Goal: Information Seeking & Learning: Learn about a topic

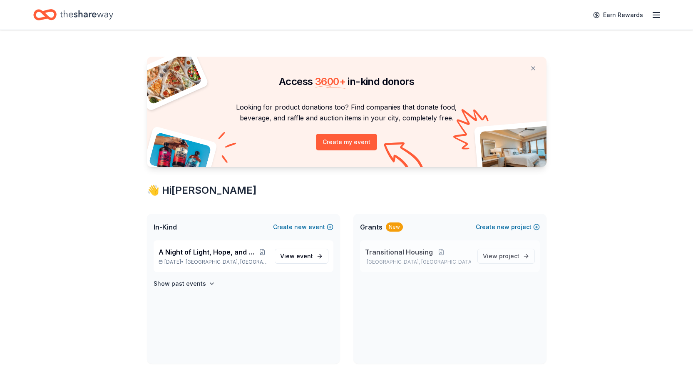
click at [389, 250] on span "Transitional Housing" at bounding box center [399, 252] width 68 height 10
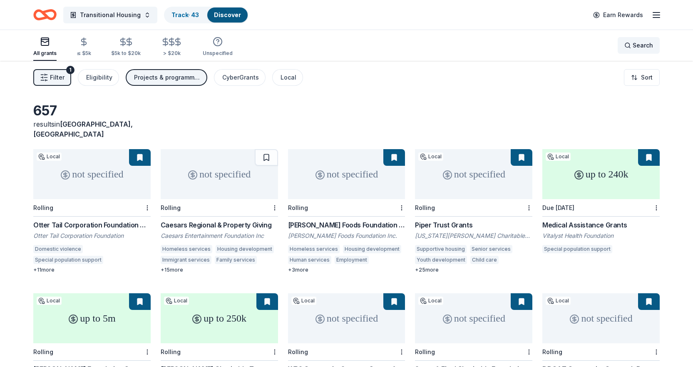
click at [638, 45] on span "Search" at bounding box center [643, 45] width 20 height 10
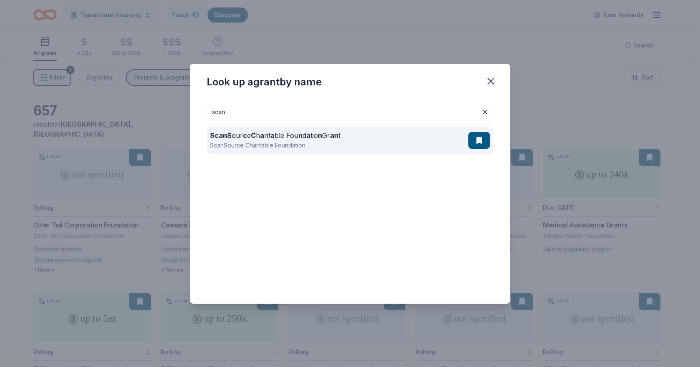
type input "scan"
click at [244, 140] on div "ScanS our c e C h a rit a ble Fou n d a tio n Gr an t" at bounding box center [275, 135] width 130 height 10
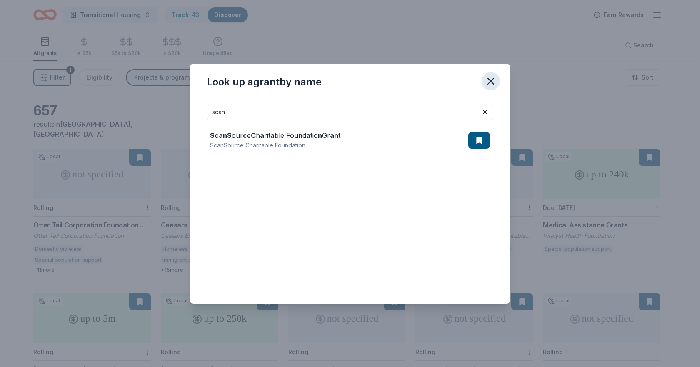
click at [494, 82] on icon "button" at bounding box center [491, 81] width 12 height 12
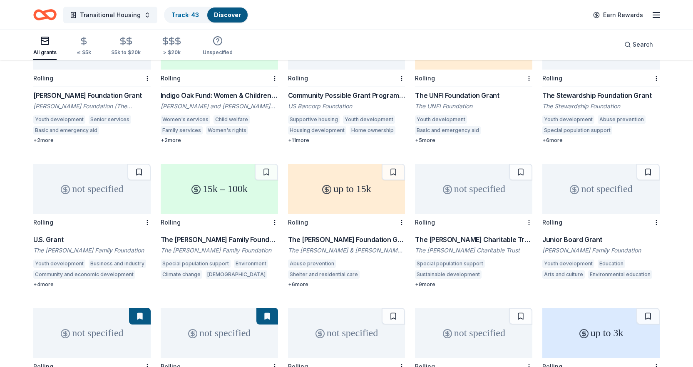
scroll to position [1836, 0]
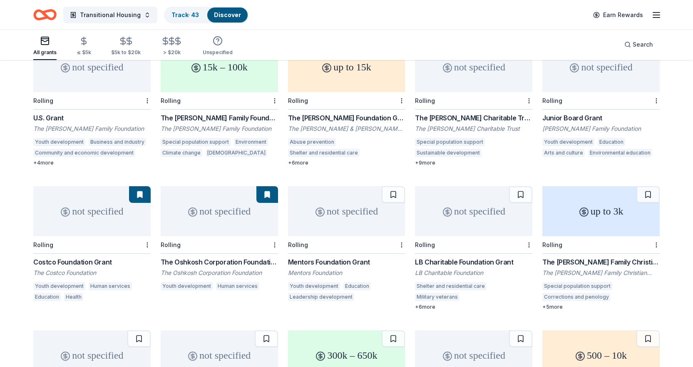
click at [323, 257] on div "Mentors Foundation Grant" at bounding box center [346, 262] width 117 height 10
click at [395, 186] on button at bounding box center [393, 194] width 23 height 17
click at [465, 257] on div "LB Charitable Foundation Grant" at bounding box center [473, 262] width 117 height 10
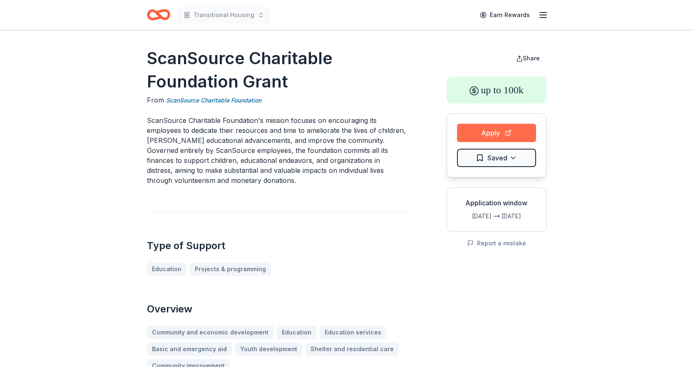
click at [500, 133] on button "Apply" at bounding box center [496, 133] width 79 height 18
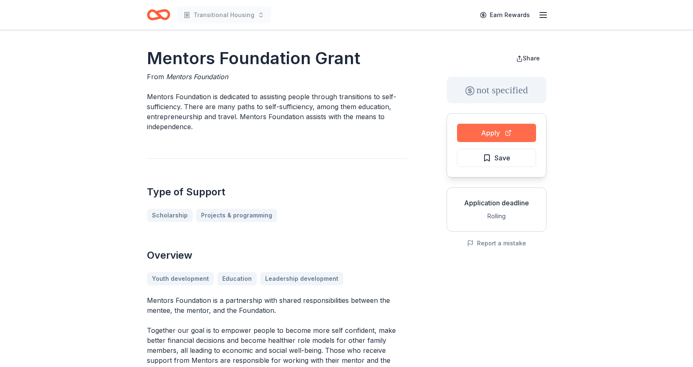
click at [507, 131] on button "Apply" at bounding box center [496, 133] width 79 height 18
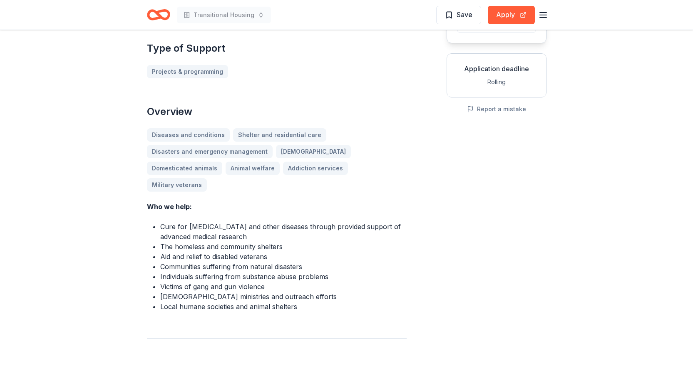
scroll to position [83, 0]
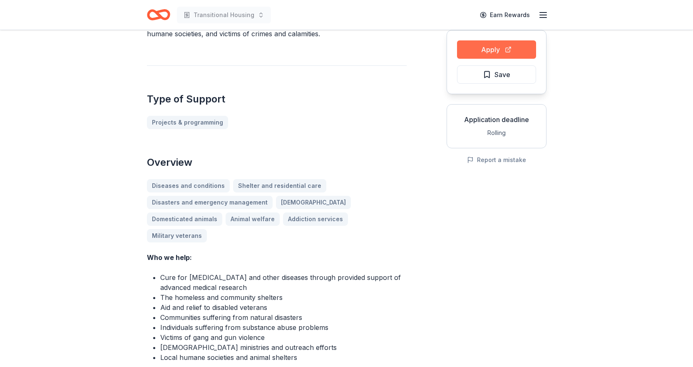
click at [521, 50] on button "Apply" at bounding box center [496, 49] width 79 height 18
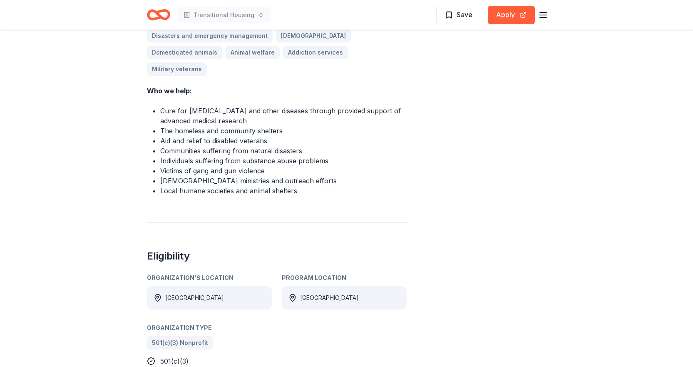
scroll to position [125, 0]
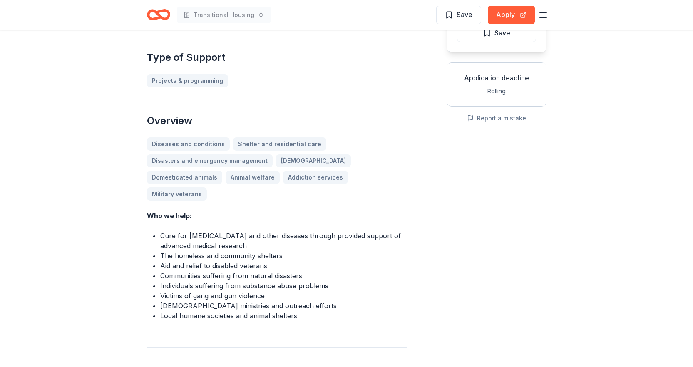
click at [439, 219] on div "LB Charitable Foundation Grant From LB Charitable Foundation Our mission is to …" at bounding box center [347, 206] width 400 height 569
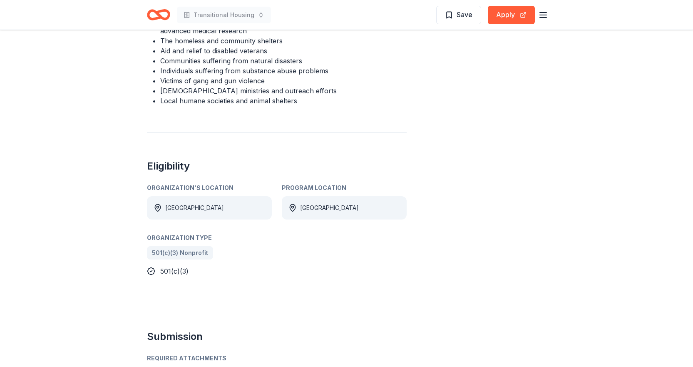
scroll to position [500, 0]
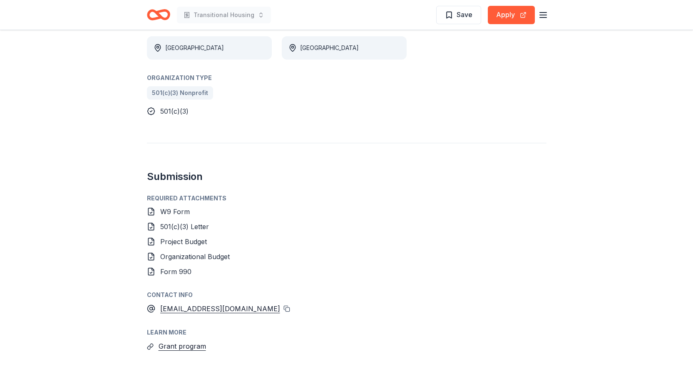
click at [284, 305] on button at bounding box center [287, 308] width 7 height 7
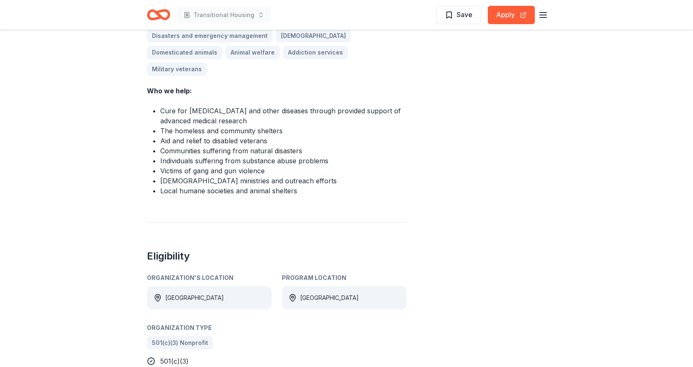
scroll to position [0, 0]
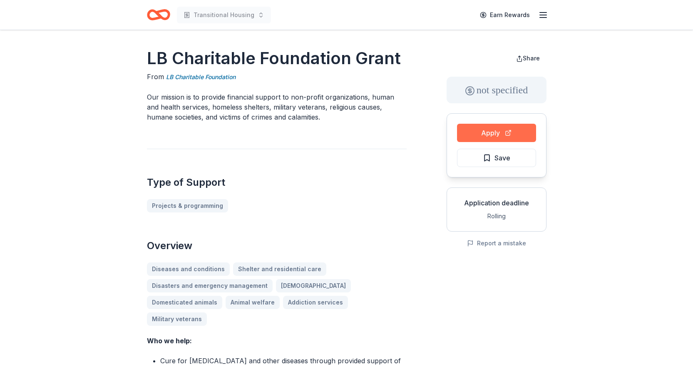
click at [472, 134] on button "Apply" at bounding box center [496, 133] width 79 height 18
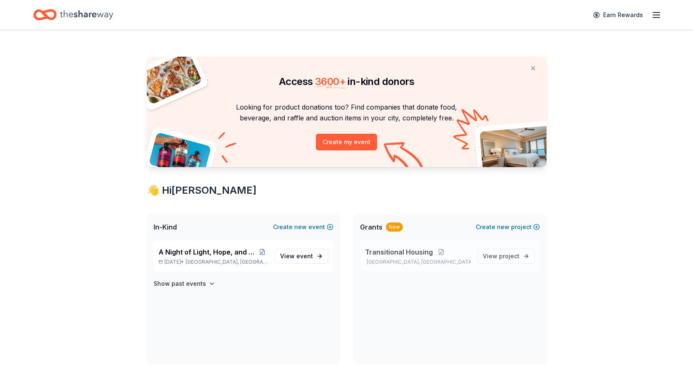
click at [403, 254] on span "Transitional Housing" at bounding box center [399, 252] width 68 height 10
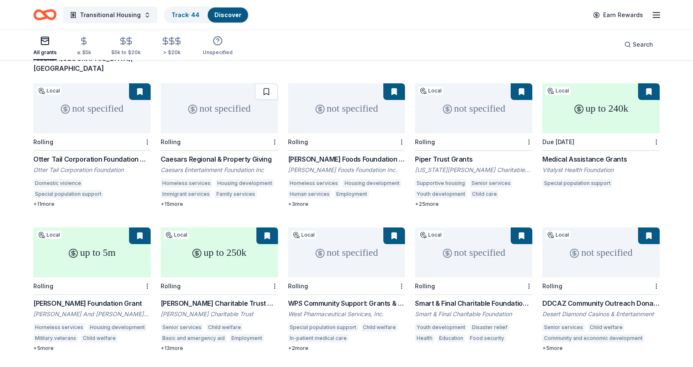
scroll to position [107, 0]
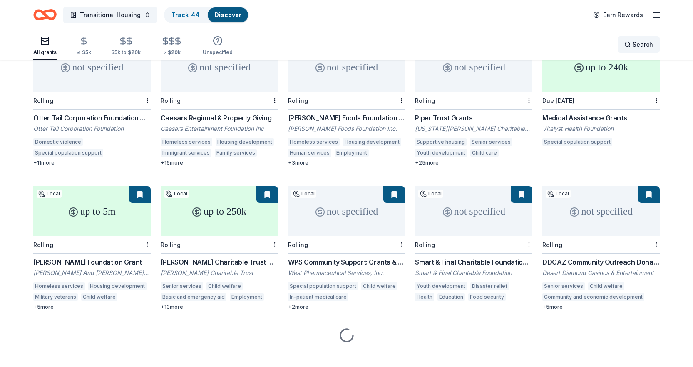
click at [637, 49] on span "Search" at bounding box center [643, 45] width 20 height 10
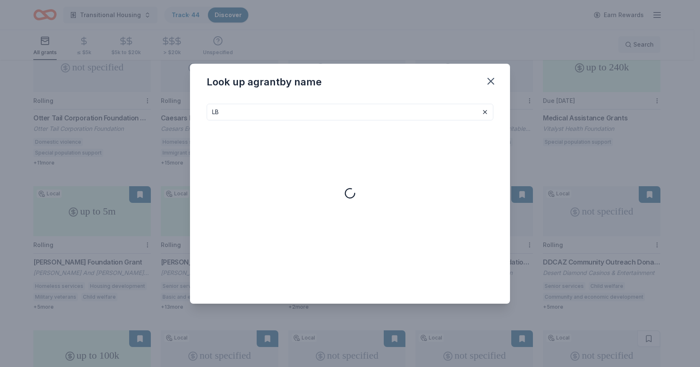
type input "LB"
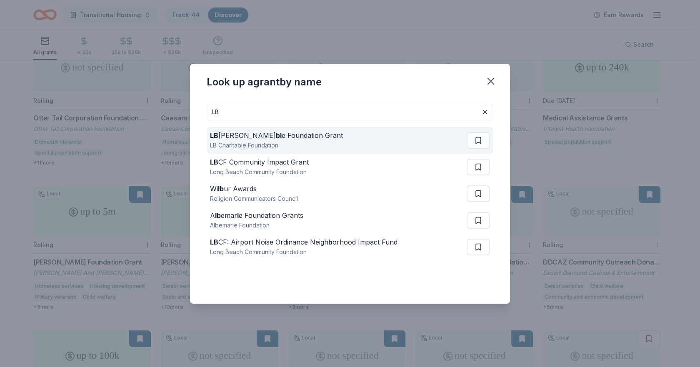
click at [261, 144] on div "LB Charitable Foundation" at bounding box center [276, 145] width 133 height 10
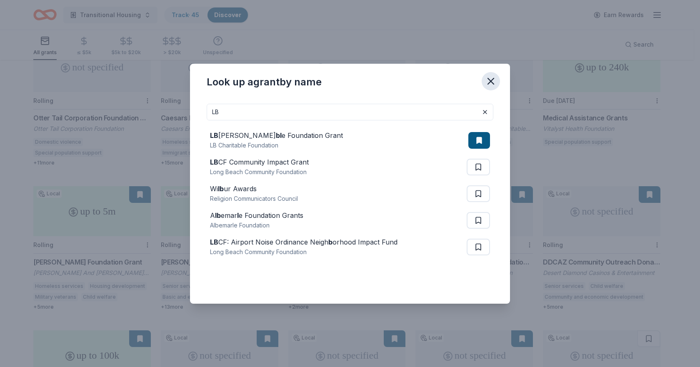
click at [488, 75] on icon "button" at bounding box center [491, 81] width 12 height 12
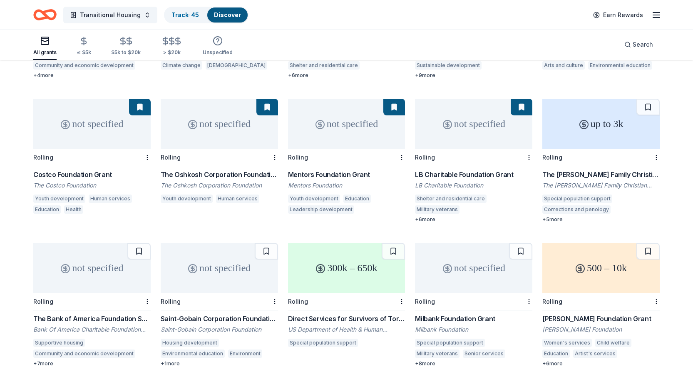
scroll to position [2003, 0]
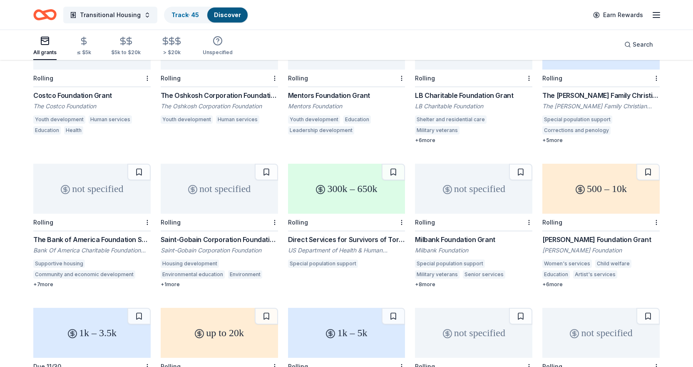
click at [224, 234] on div "Saint-Gobain Corporation Foundation Direct Grants" at bounding box center [219, 239] width 117 height 10
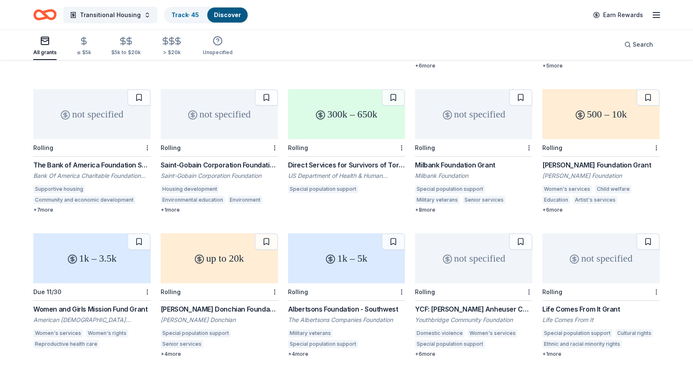
scroll to position [2041, 0]
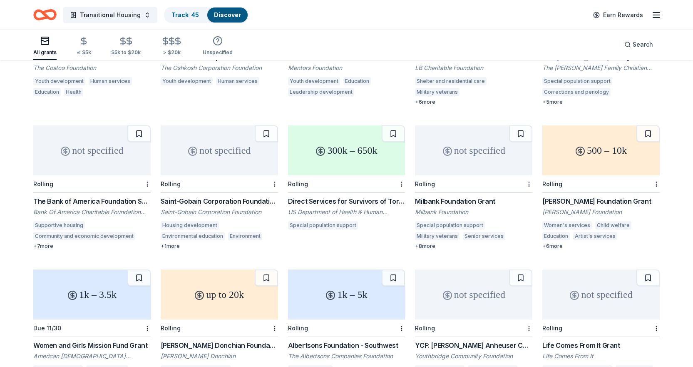
click at [583, 196] on div "Karen Colina Wilson Foundation Grant" at bounding box center [601, 201] width 117 height 10
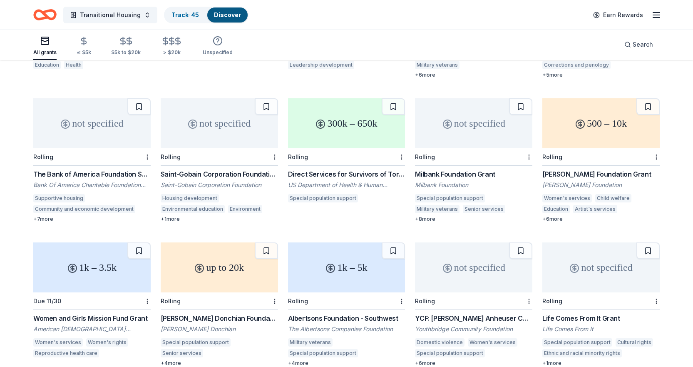
scroll to position [2083, 0]
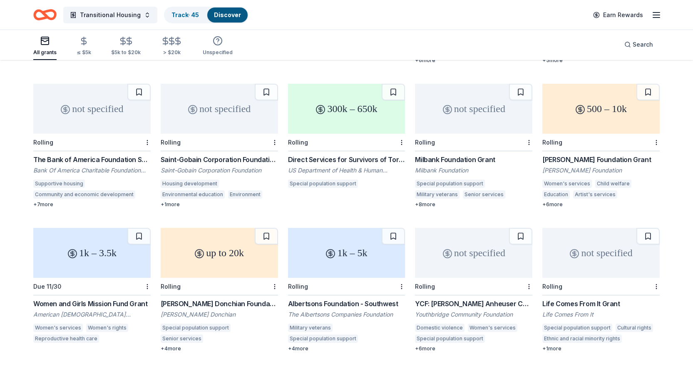
click at [501, 278] on div "Rolling" at bounding box center [473, 286] width 117 height 17
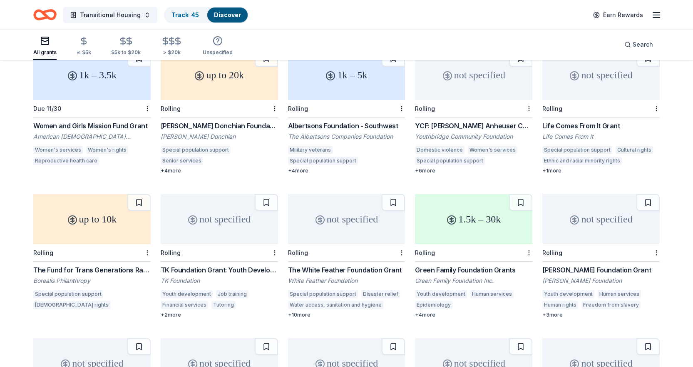
scroll to position [2291, 0]
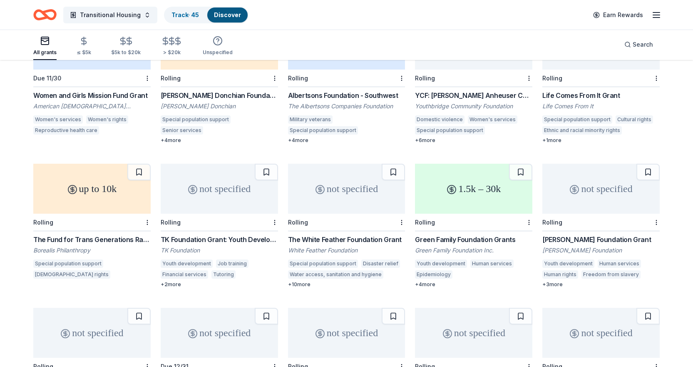
click at [235, 234] on div "TK Foundation Grant: Youth Development Grant" at bounding box center [219, 239] width 117 height 10
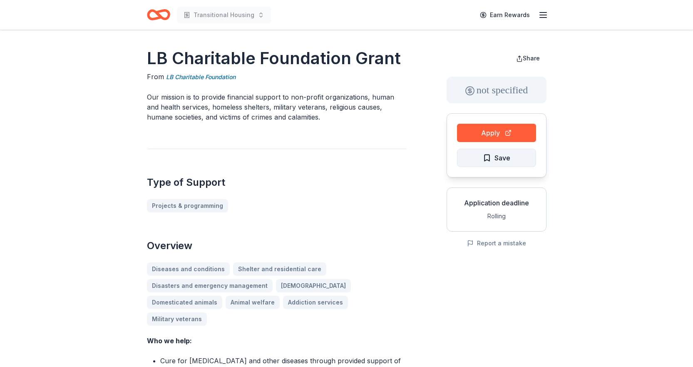
click at [503, 162] on span "Save" at bounding box center [503, 157] width 16 height 11
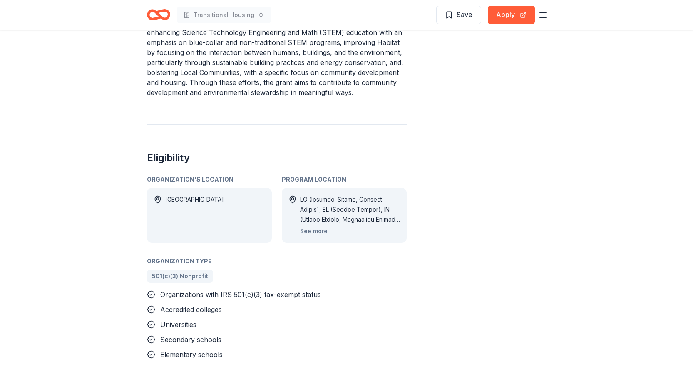
scroll to position [458, 0]
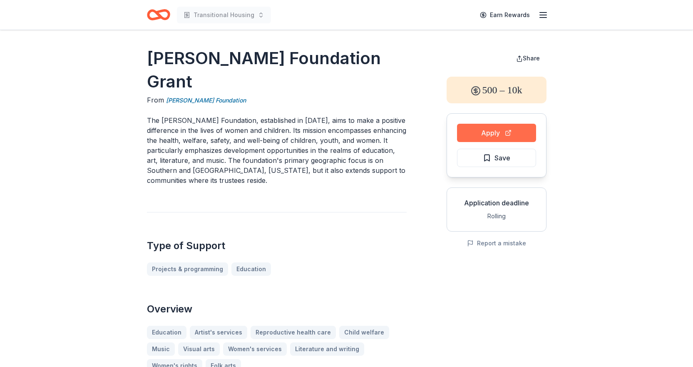
click at [530, 136] on button "Apply" at bounding box center [496, 133] width 79 height 18
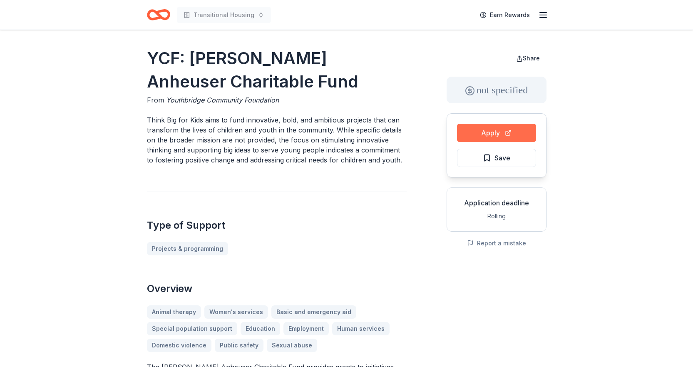
click at [496, 127] on button "Apply" at bounding box center [496, 133] width 79 height 18
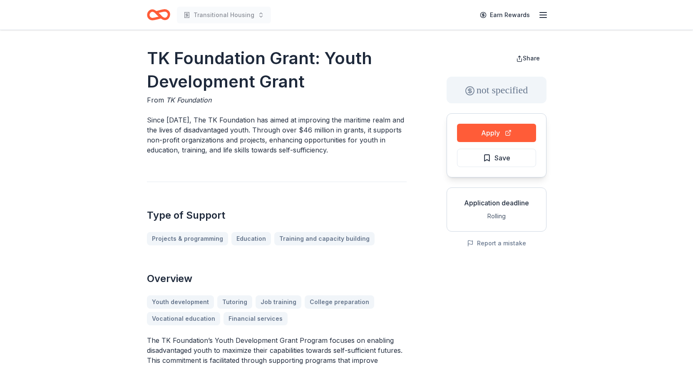
click at [388, 231] on div "Type of Support Projects & programming Education Training and capacity building" at bounding box center [277, 214] width 260 height 64
click at [510, 129] on button "Apply" at bounding box center [496, 133] width 79 height 18
